Goal: Check status

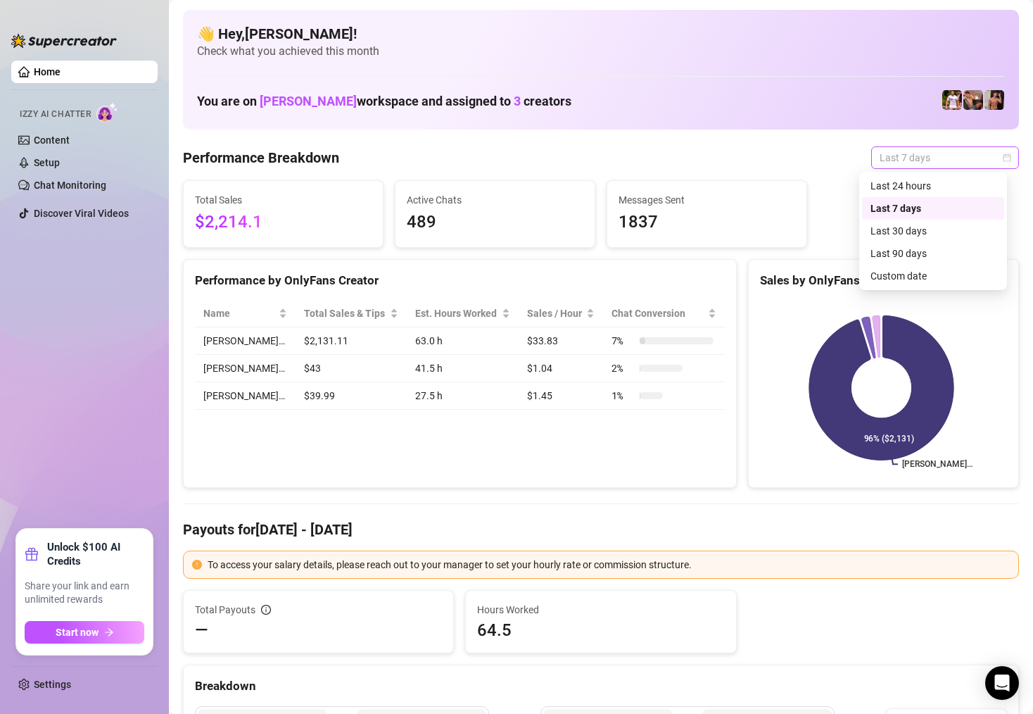
click at [909, 149] on span "Last 7 days" at bounding box center [945, 157] width 131 height 21
click at [937, 273] on div "Custom date" at bounding box center [933, 275] width 125 height 15
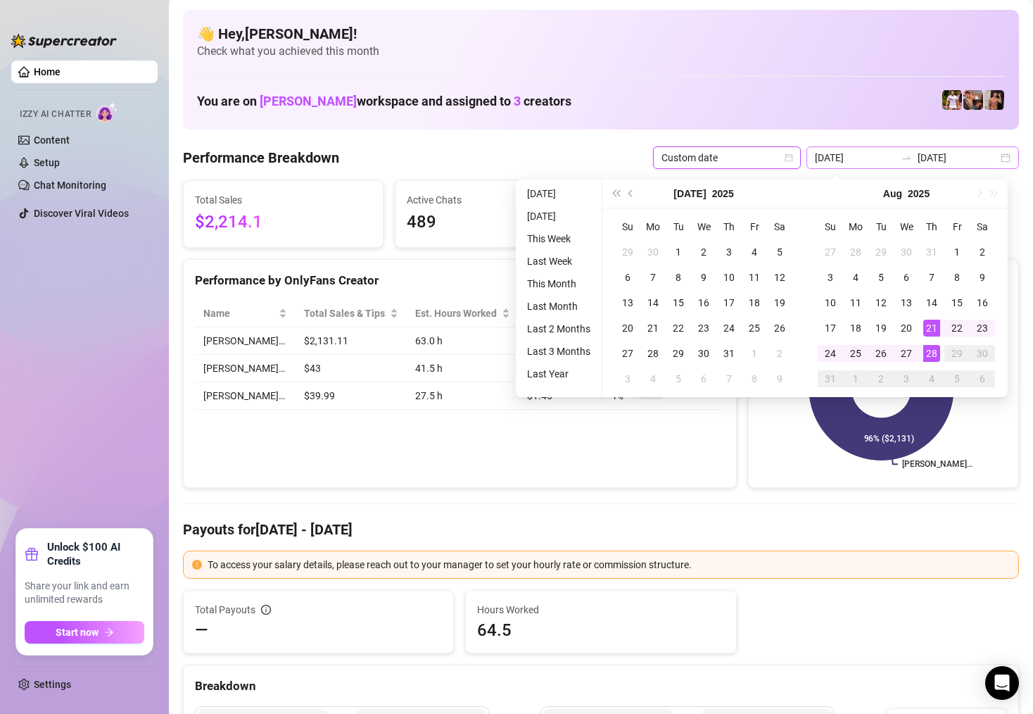
click at [996, 158] on div "[DATE] [DATE]" at bounding box center [913, 157] width 213 height 23
type input "[DATE]"
click at [935, 362] on td "28" at bounding box center [931, 353] width 25 height 25
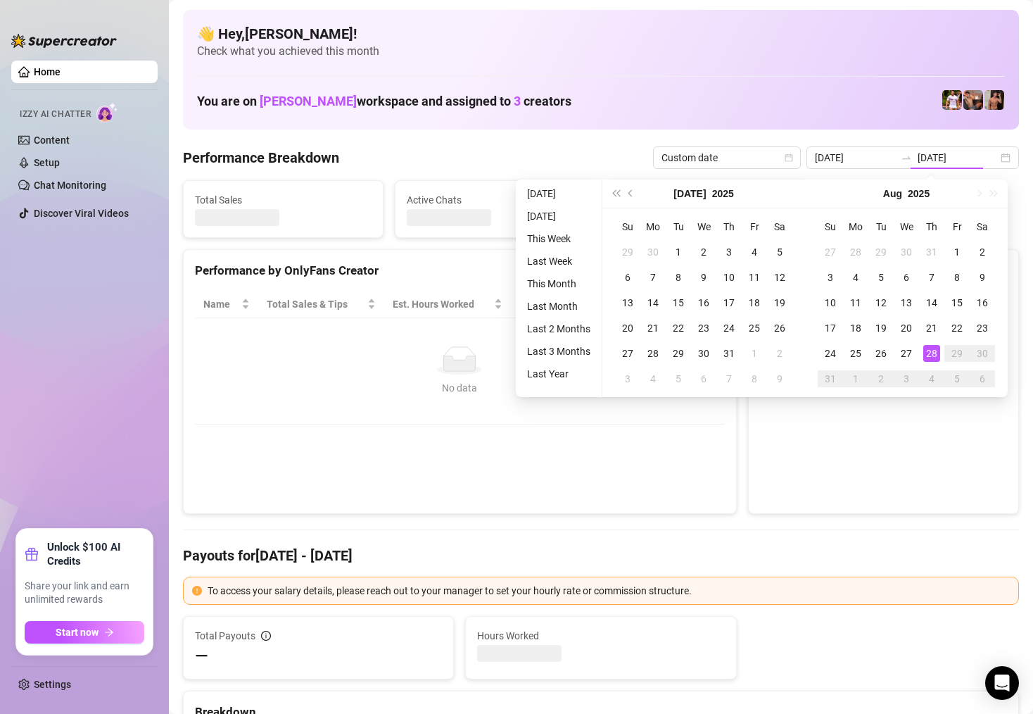
type input "[DATE]"
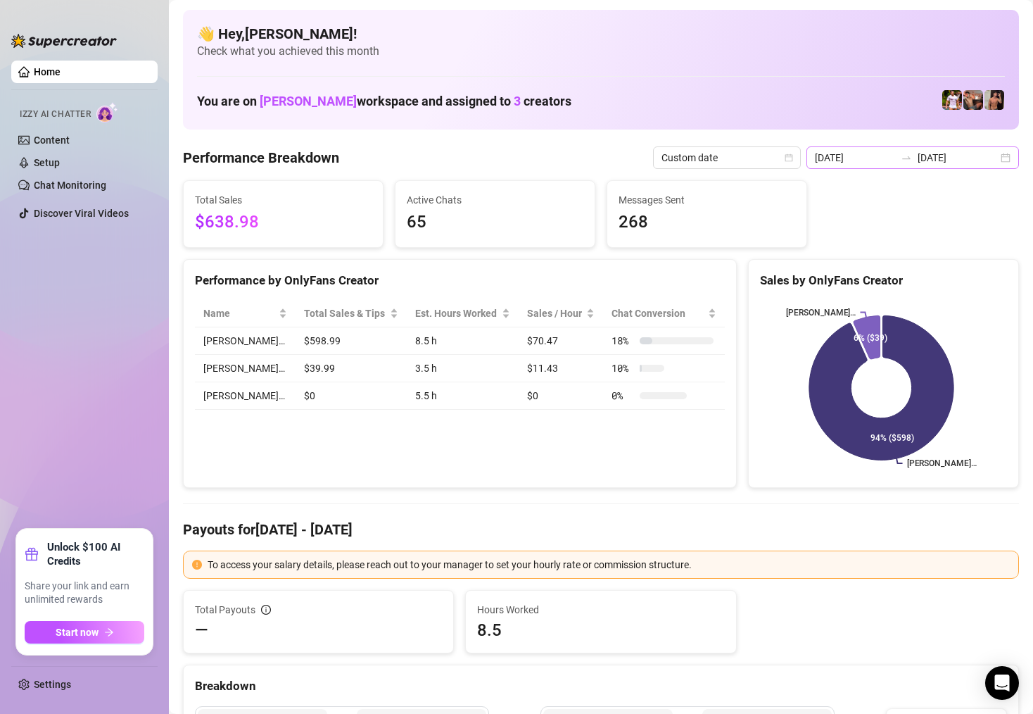
click at [998, 161] on div "[DATE] [DATE]" at bounding box center [913, 157] width 213 height 23
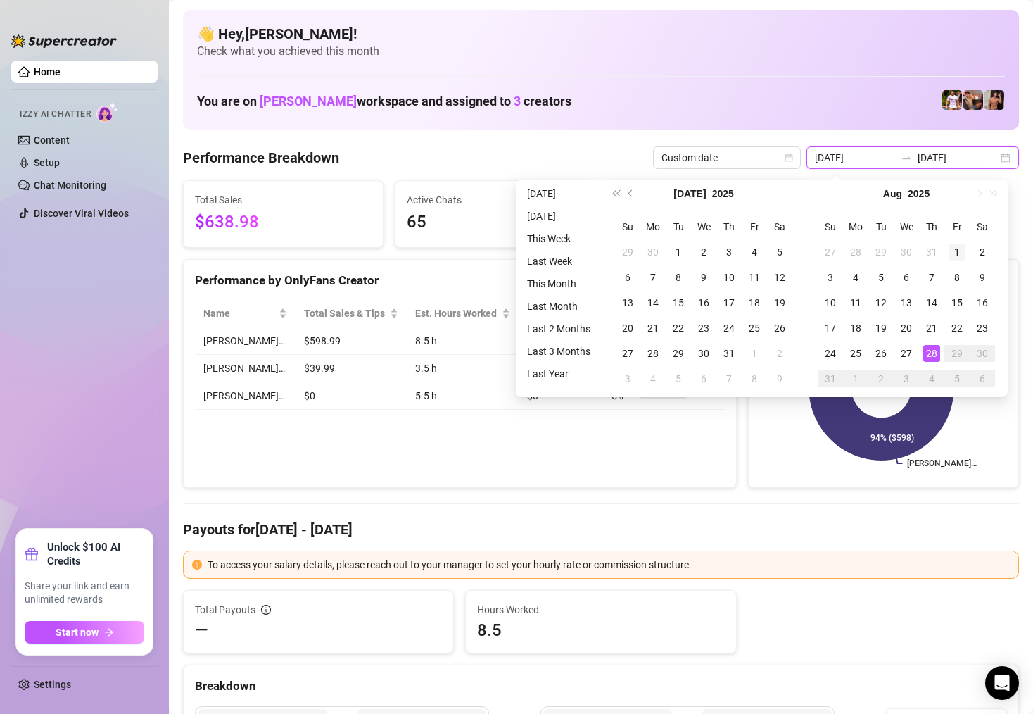
type input "[DATE]"
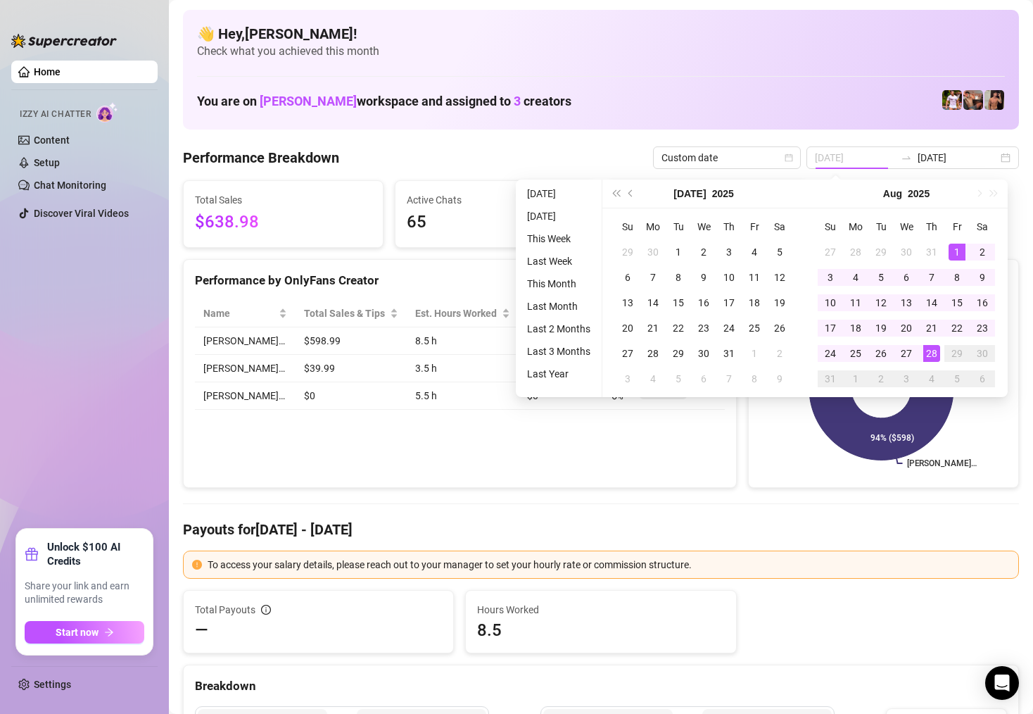
click at [957, 253] on div "1" at bounding box center [957, 252] width 17 height 17
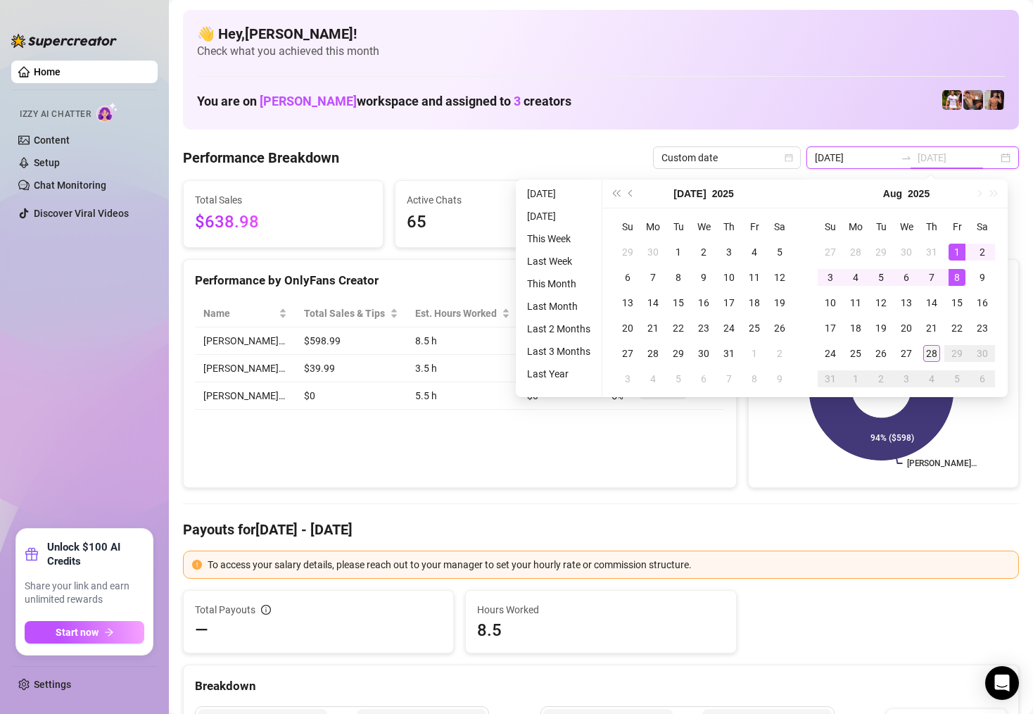
type input "[DATE]"
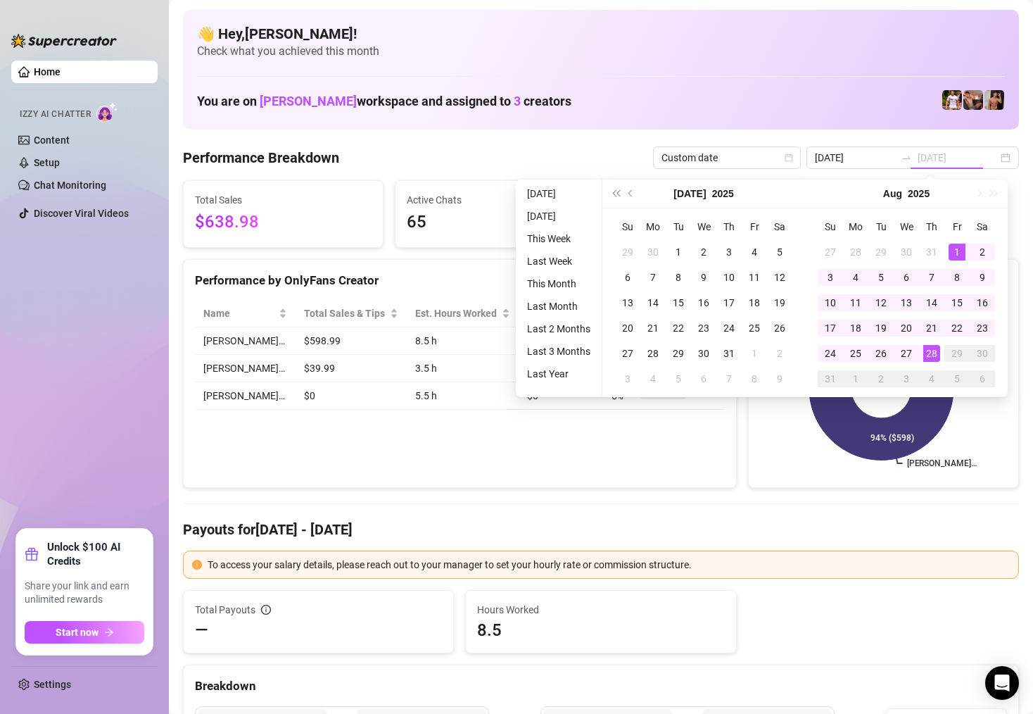
click at [936, 350] on div "28" at bounding box center [931, 353] width 17 height 17
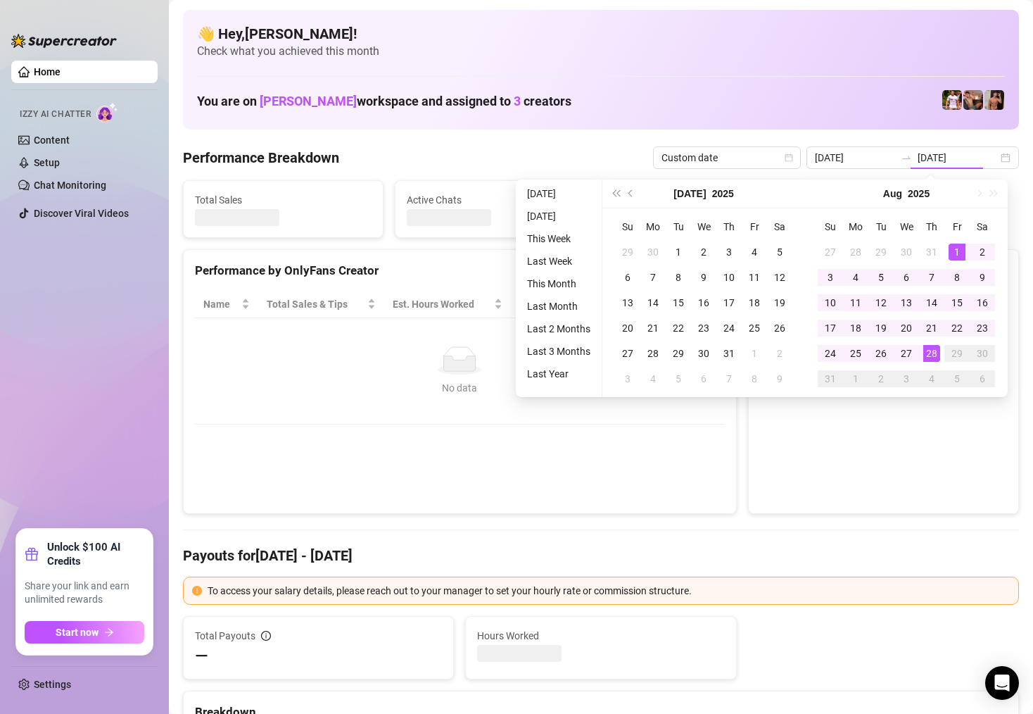
type input "[DATE]"
